Goal: Find specific page/section: Find specific page/section

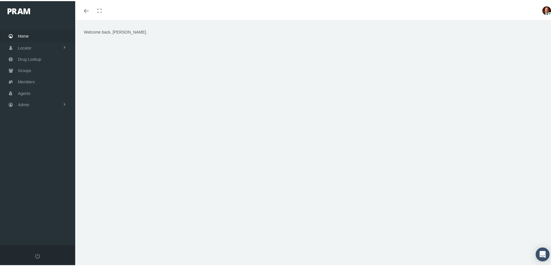
click at [22, 33] on span "Home" at bounding box center [23, 35] width 11 height 11
click at [32, 81] on span "Members" at bounding box center [26, 80] width 17 height 11
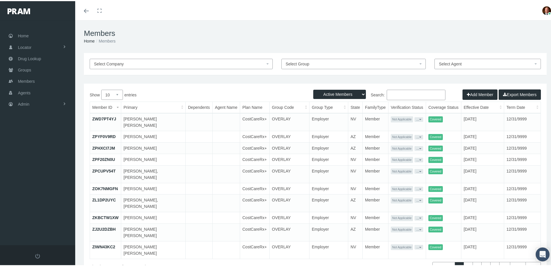
click at [402, 94] on input "Search:" at bounding box center [416, 94] width 59 height 10
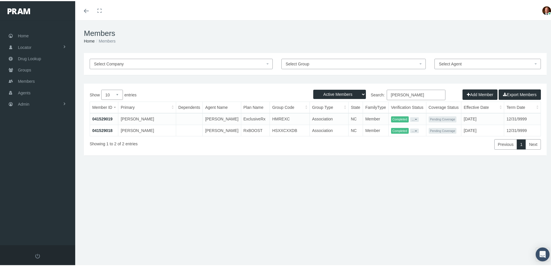
type input "bradley hall"
click at [108, 132] on link "041529018" at bounding box center [102, 129] width 20 height 5
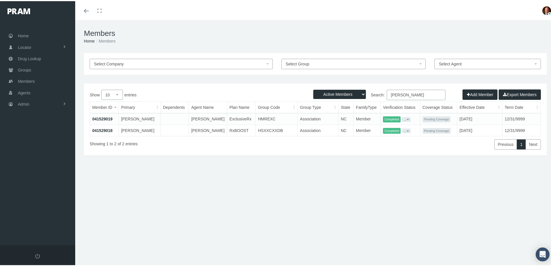
click at [106, 117] on link "041529019" at bounding box center [102, 117] width 20 height 5
click at [20, 33] on span "Home" at bounding box center [23, 34] width 11 height 11
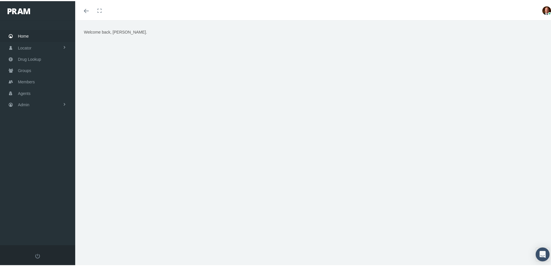
click at [203, 153] on div "Welcome back, [PERSON_NAME]." at bounding box center [316, 100] width 472 height 145
